Goal: Information Seeking & Learning: Learn about a topic

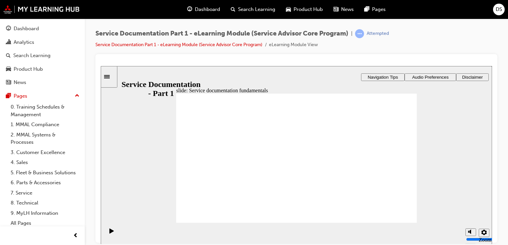
drag, startPoint x: 278, startPoint y: 161, endPoint x: 286, endPoint y: 161, distance: 8.3
